Goal: Information Seeking & Learning: Learn about a topic

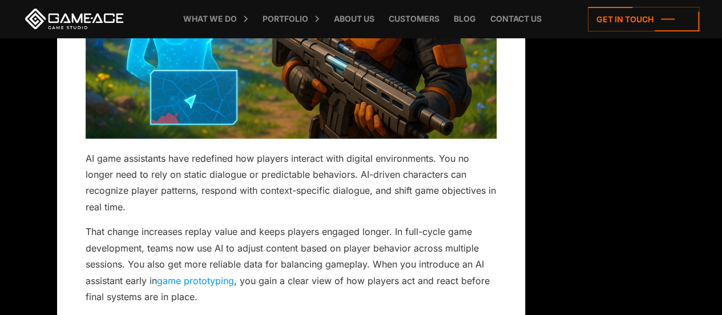
scroll to position [1748, 0]
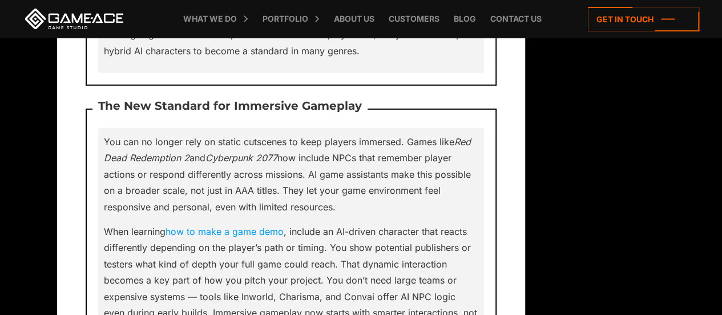
click at [407, 142] on p "You can no longer rely on static cutscenes to keep players immersed. Games like…" at bounding box center [291, 174] width 375 height 81
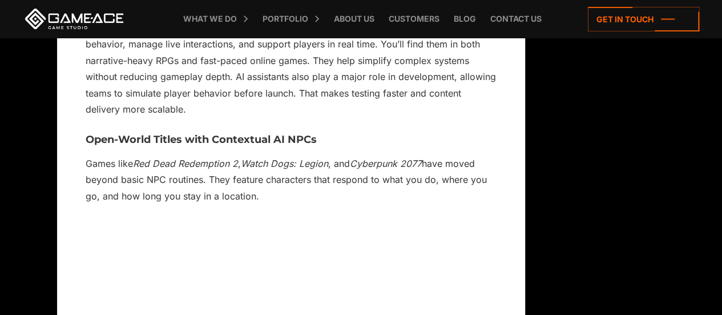
scroll to position [3635, 0]
drag, startPoint x: 264, startPoint y: 180, endPoint x: 75, endPoint y: 140, distance: 193.2
copy p "Games like Red Dead Redemption 2 , Watch Dogs: Legion , and Cyberpunk 2077 have…"
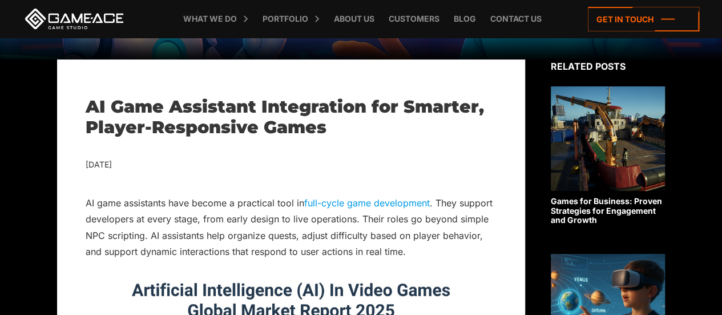
scroll to position [209, 0]
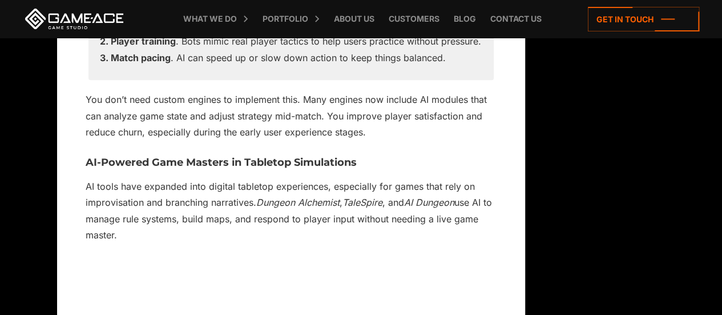
scroll to position [4738, 0]
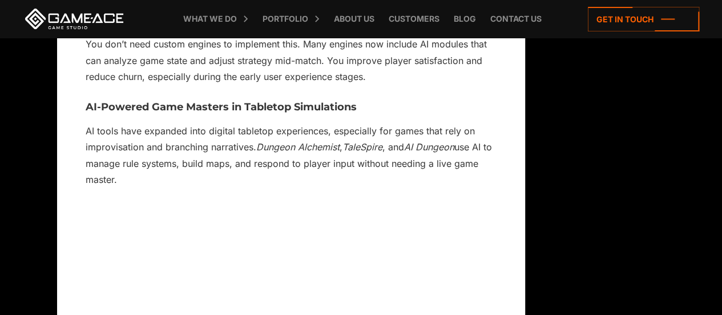
drag, startPoint x: 259, startPoint y: 132, endPoint x: 293, endPoint y: 165, distance: 47.6
click at [293, 165] on p "AI tools have expanded into digital tabletop experiences, especially for games …" at bounding box center [291, 155] width 411 height 65
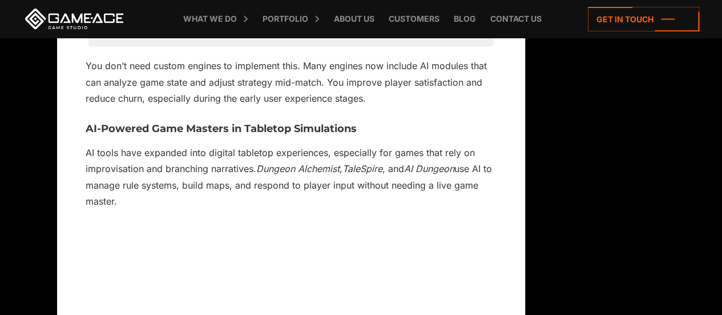
scroll to position [4702, 0]
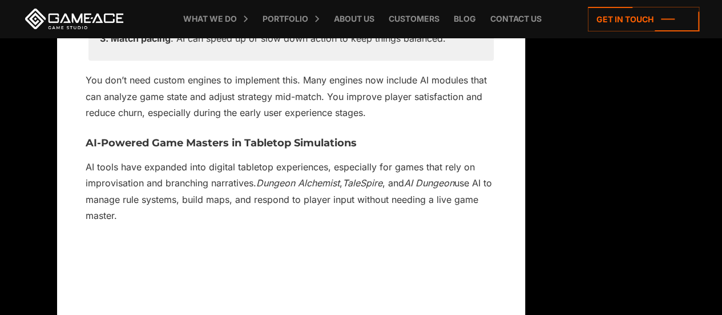
copy p "Dungeon Alchemist , TaleSpire , and AI Dungeon use AI to manage rule systems, b…"
click at [263, 177] on em "Dungeon Alchemist" at bounding box center [297, 182] width 83 height 11
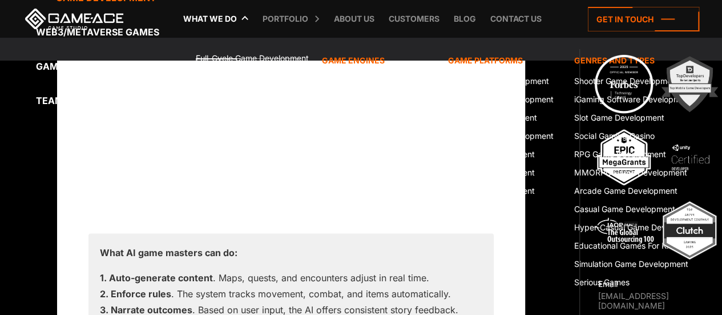
scroll to position [4940, 0]
